Goal: Information Seeking & Learning: Find specific fact

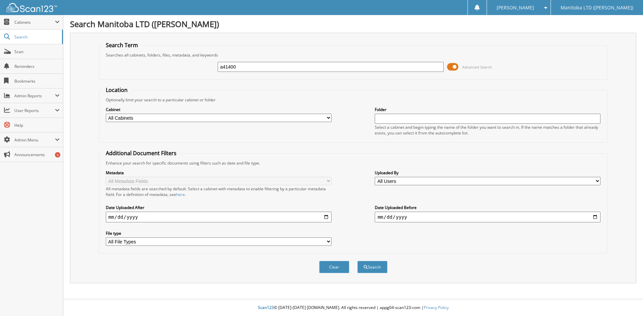
type input "a41400"
click at [357, 261] on button "Search" at bounding box center [372, 267] width 30 height 12
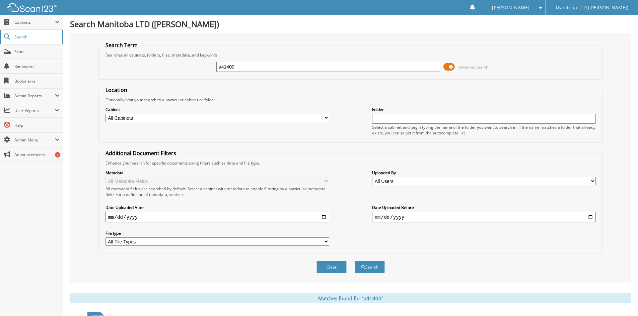
click at [18, 34] on span "Search" at bounding box center [36, 37] width 44 height 6
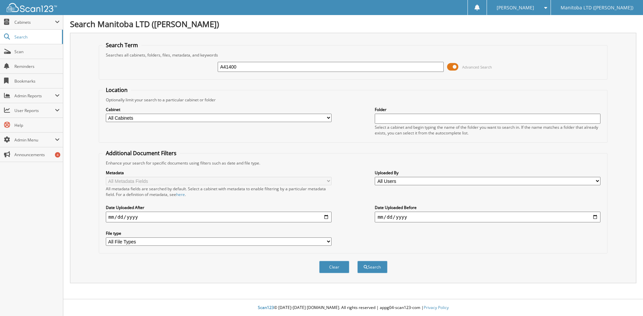
type input "A41400"
click at [357, 261] on button "Search" at bounding box center [372, 267] width 30 height 12
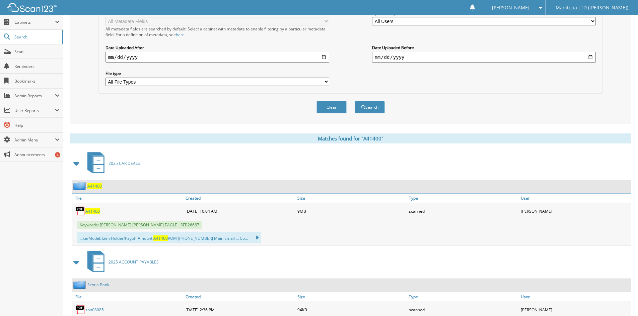
scroll to position [167, 0]
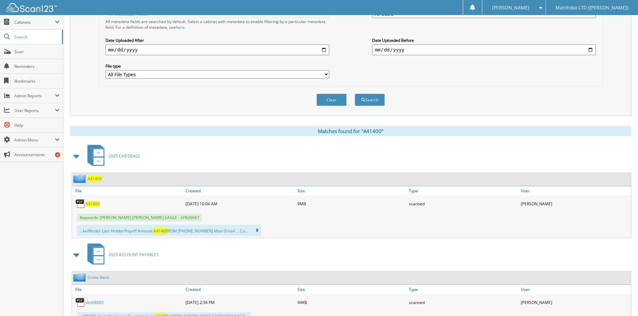
click at [89, 206] on span "A41400" at bounding box center [92, 204] width 14 height 6
click at [91, 203] on span "A41400" at bounding box center [92, 204] width 14 height 6
